Goal: Find specific page/section: Find specific page/section

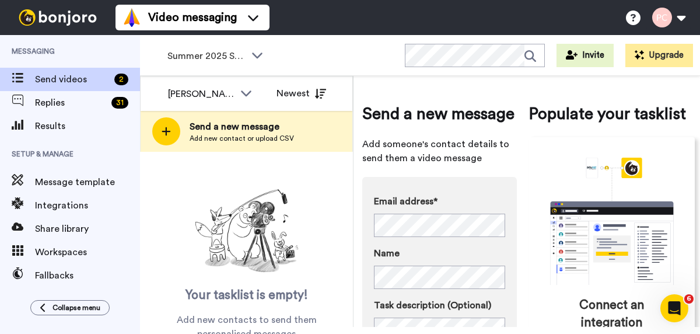
scroll to position [148, 0]
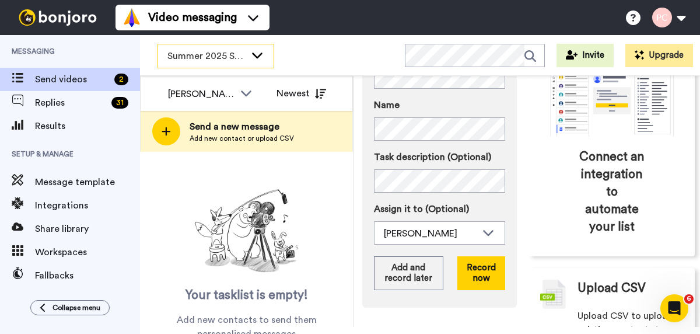
click at [207, 50] on span "Summer 2025 Surveys" at bounding box center [206, 56] width 78 height 14
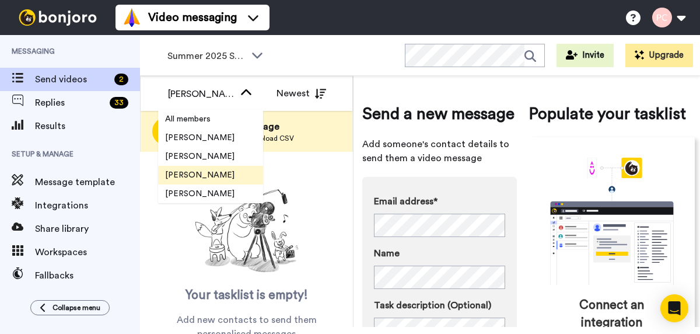
click at [204, 172] on span "[PERSON_NAME]" at bounding box center [199, 175] width 83 height 12
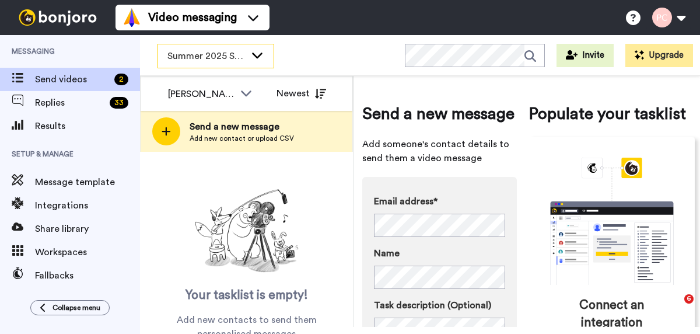
click at [219, 64] on div "Summer 2025 Surveys" at bounding box center [216, 55] width 116 height 23
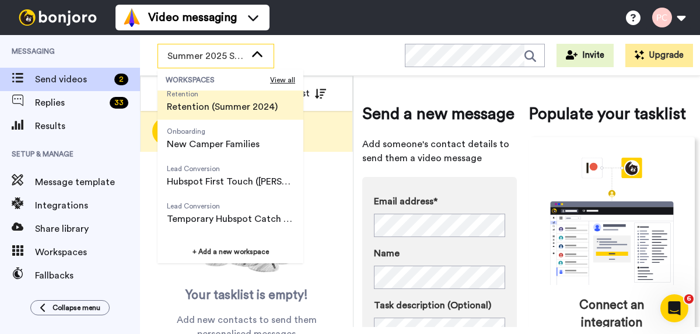
scroll to position [93, 0]
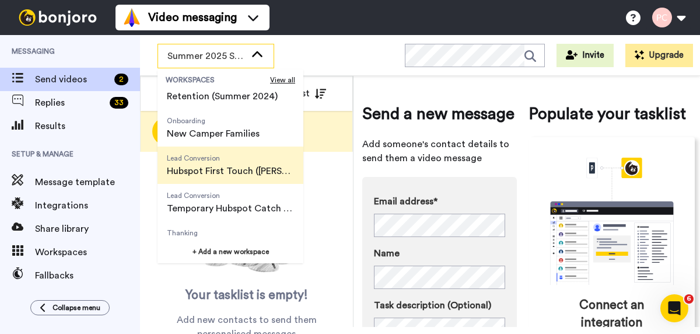
click at [212, 169] on span "Hubspot First Touch ([PERSON_NAME])" at bounding box center [230, 171] width 127 height 14
